Goal: Task Accomplishment & Management: Manage account settings

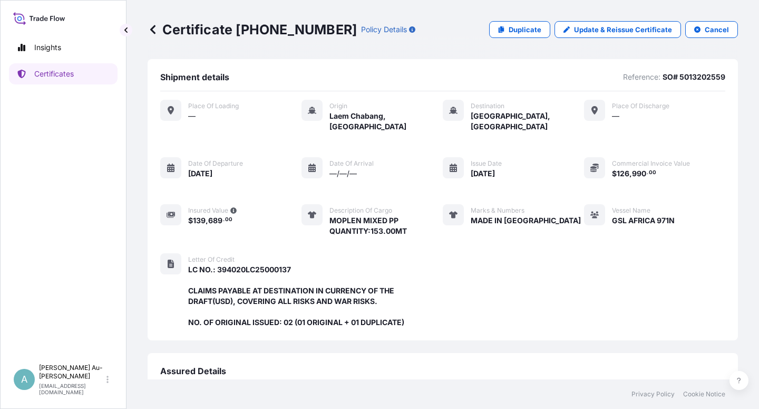
scroll to position [271, 0]
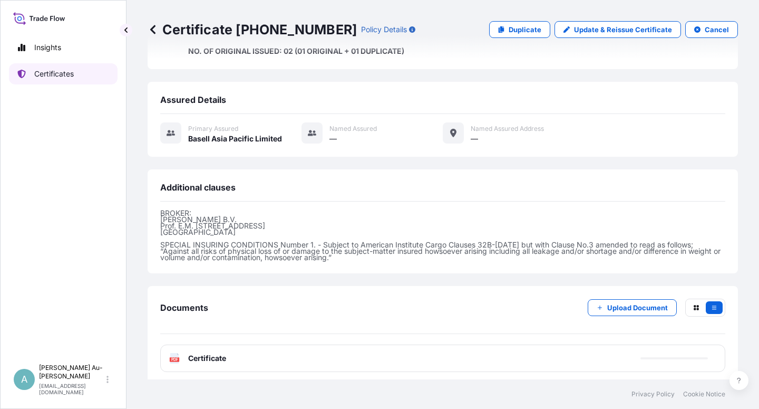
click at [65, 80] on link "Certificates" at bounding box center [63, 73] width 109 height 21
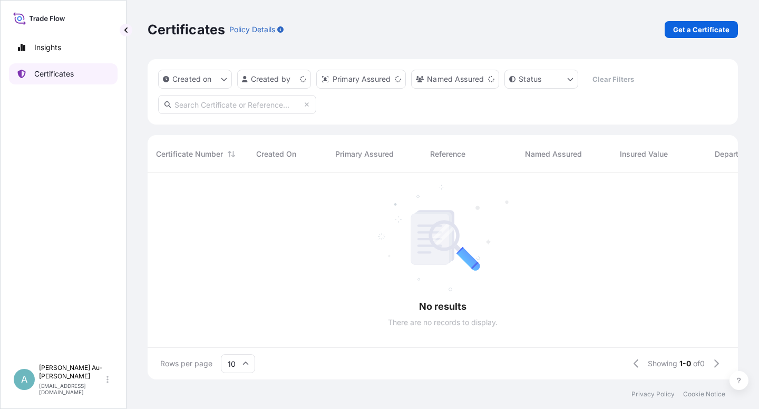
scroll to position [203, 582]
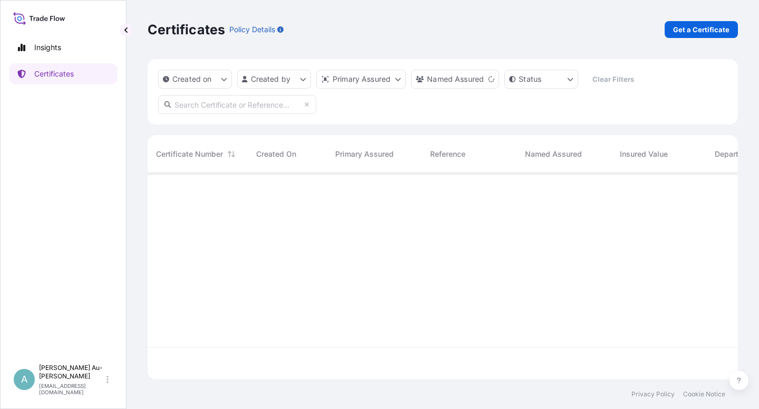
click at [238, 109] on input "text" at bounding box center [237, 104] width 158 height 19
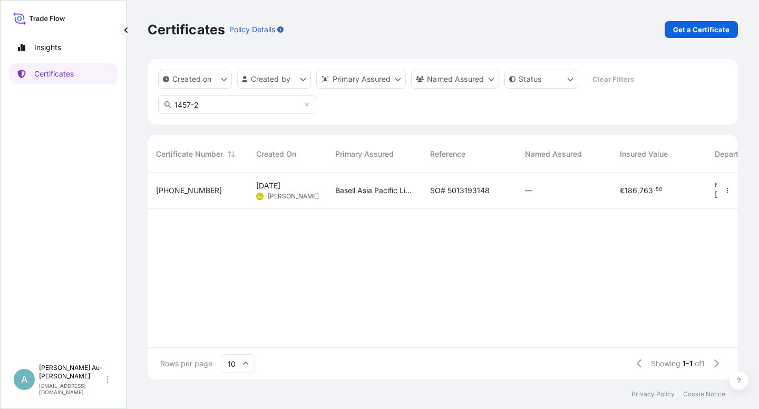
type input "1457-2"
click at [459, 190] on span "SO# 5013193148" at bounding box center [460, 190] width 60 height 11
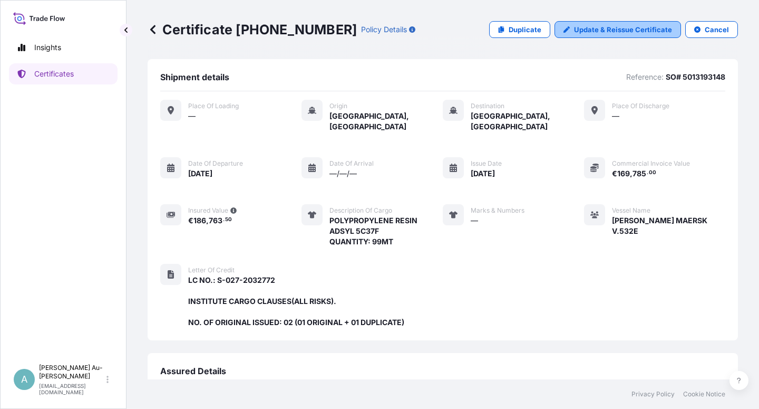
click at [590, 30] on p "Update & Reissue Certificate" at bounding box center [623, 29] width 98 height 11
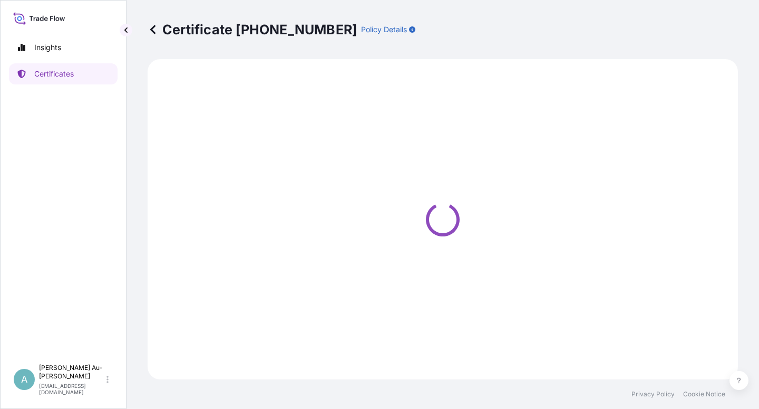
select select "Sea"
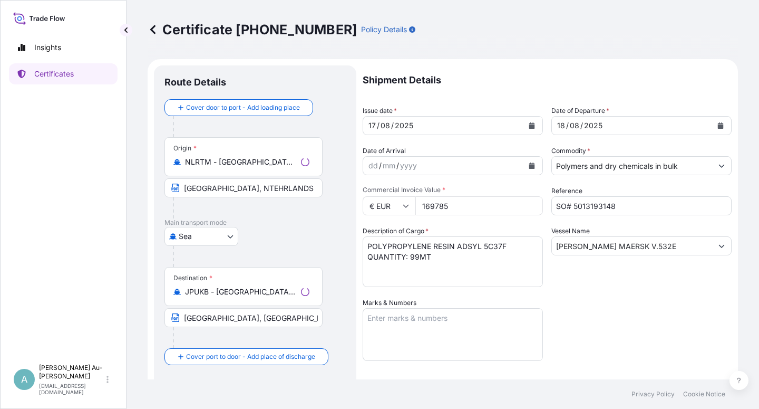
select select "32034"
click at [533, 129] on button "Calendar" at bounding box center [532, 125] width 17 height 17
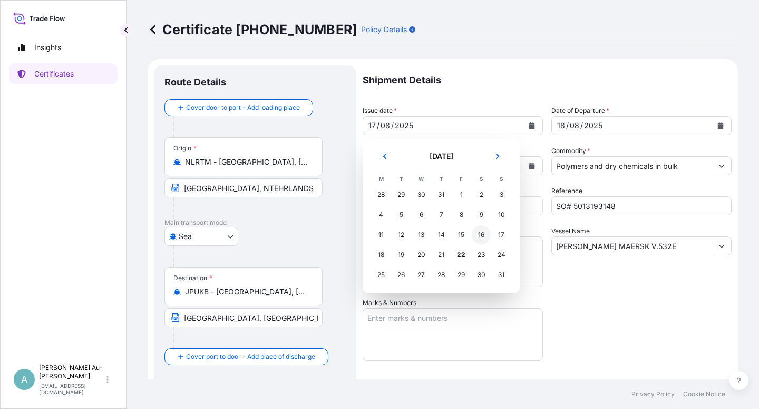
click at [483, 234] on div "16" at bounding box center [481, 234] width 19 height 19
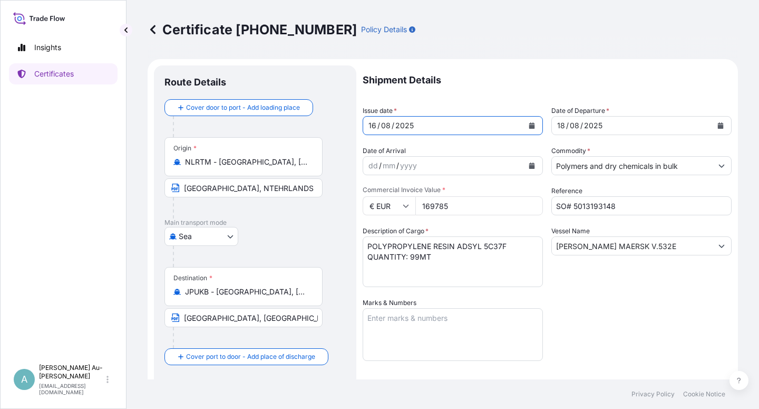
click at [718, 127] on icon "Calendar" at bounding box center [721, 125] width 6 height 6
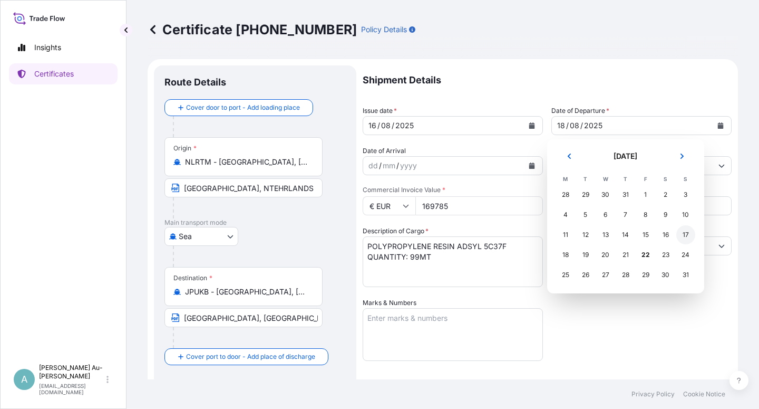
click at [687, 239] on div "17" at bounding box center [686, 234] width 19 height 19
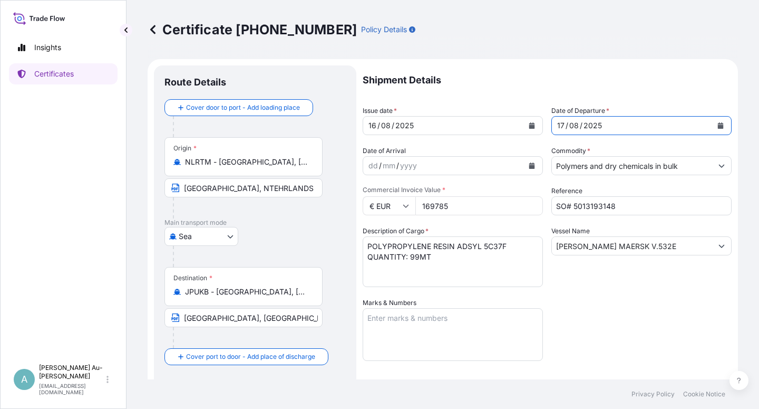
click at [644, 330] on div "Shipment Details Issue date * [DATE] Date of Departure * [DATE] Date of Arrival…" at bounding box center [547, 336] width 369 height 543
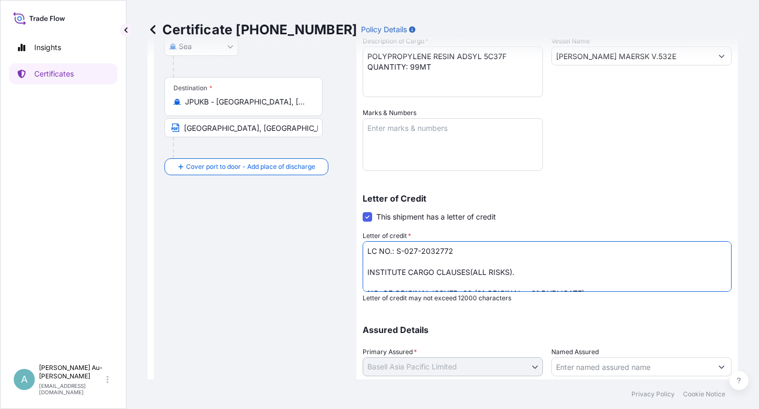
drag, startPoint x: 366, startPoint y: 272, endPoint x: 359, endPoint y: 289, distance: 18.4
click at [366, 274] on textarea "LC NO.: S-027-2032772 INSTITUTE CARGO CLAUSES(ALL RISKS). NO. OF ORIGINAL ISSUE…" at bounding box center [547, 266] width 369 height 51
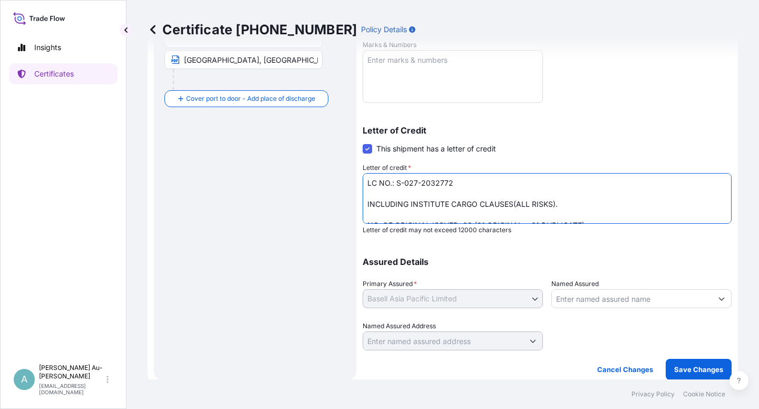
scroll to position [258, 0]
type textarea "LC NO.: S-027-2032772 INCLUDING INSTITUTE CARGO CLAUSES(ALL RISKS). NO. OF ORIG…"
click at [676, 372] on p "Save Changes" at bounding box center [699, 368] width 49 height 11
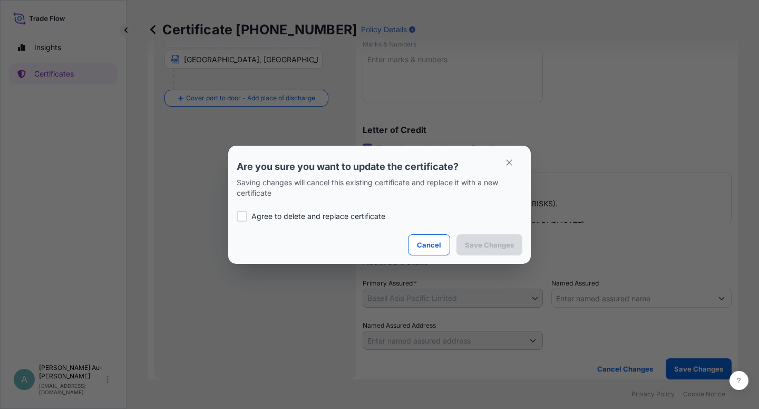
click at [248, 217] on label "Agree to delete and replace certificate" at bounding box center [380, 216] width 286 height 11
checkbox input "true"
click at [501, 243] on p "Save Changes" at bounding box center [489, 244] width 49 height 11
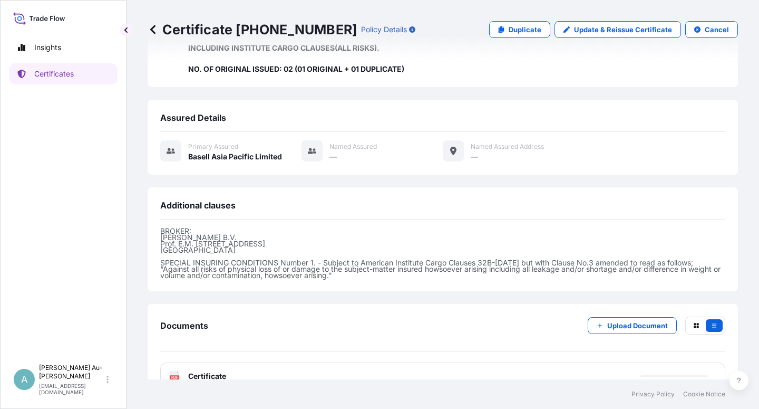
scroll to position [271, 0]
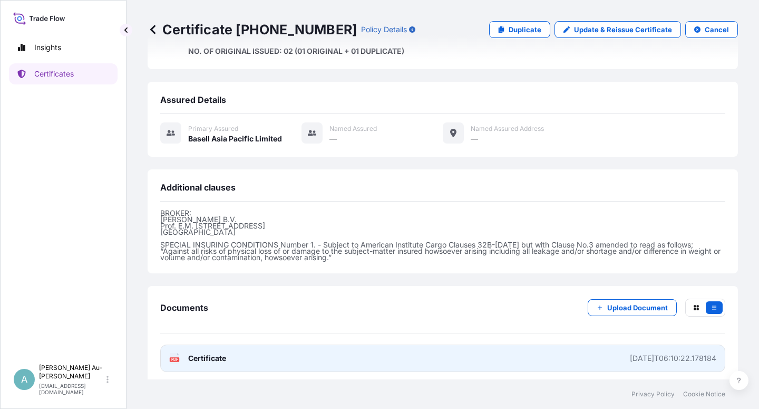
click at [223, 356] on span "Certificate" at bounding box center [207, 358] width 38 height 11
